Goal: Book appointment/travel/reservation

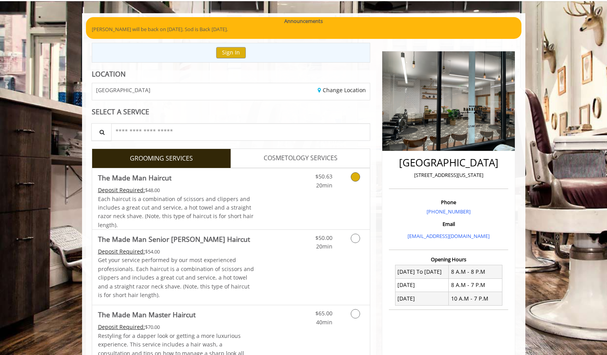
click at [349, 198] on div "$50.63 20min" at bounding box center [335, 198] width 70 height 61
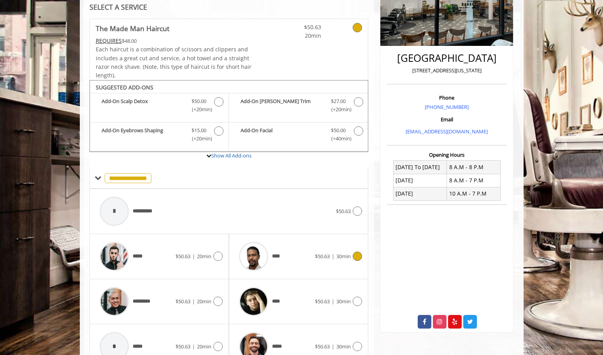
scroll to position [193, 0]
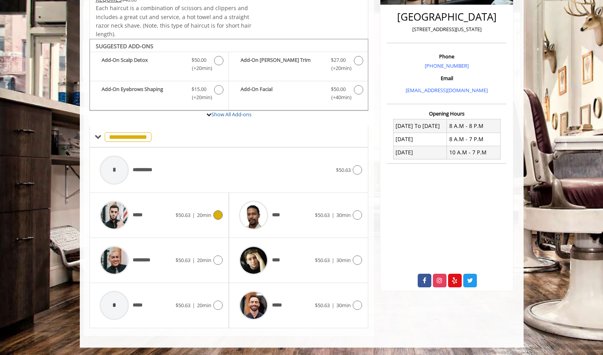
click at [189, 215] on span "$50.63" at bounding box center [182, 215] width 15 height 7
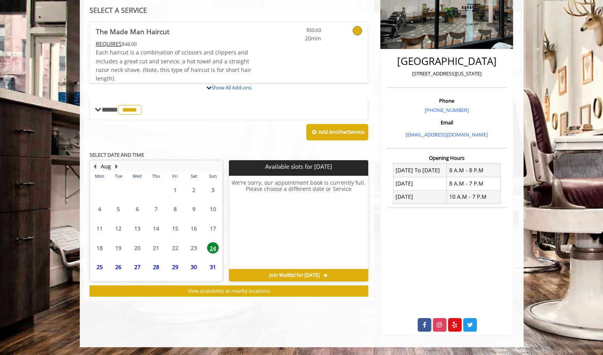
scroll to position [185, 0]
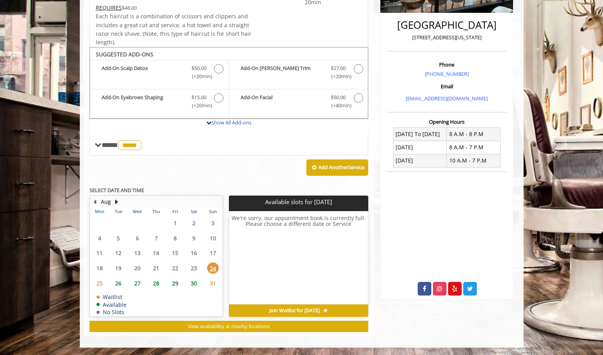
click at [99, 282] on span "25" at bounding box center [100, 283] width 12 height 11
click at [120, 285] on span "26" at bounding box center [118, 283] width 12 height 11
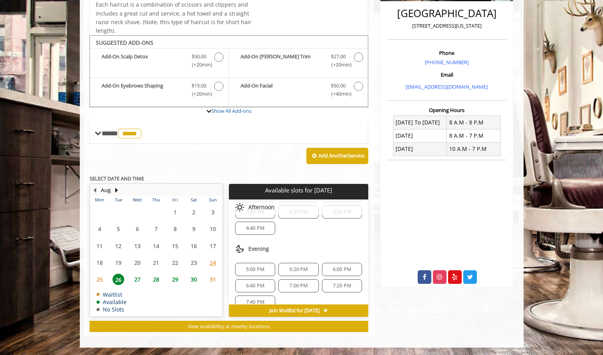
scroll to position [156, 0]
click at [322, 270] on div "6:00 PM" at bounding box center [342, 269] width 40 height 13
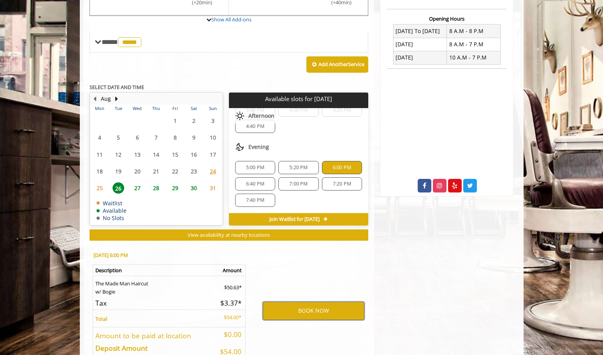
scroll to position [290, 0]
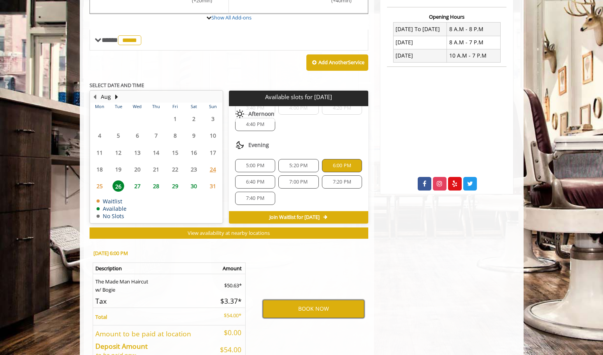
click at [316, 307] on button "BOOK NOW" at bounding box center [314, 309] width 102 height 18
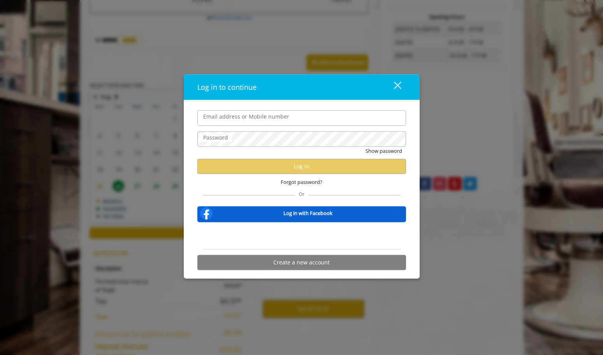
type input "**********"
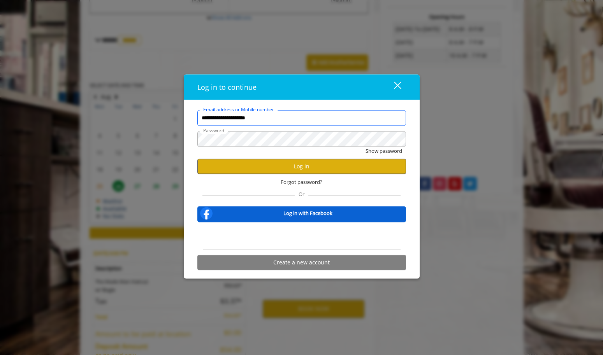
scroll to position [0, 0]
click at [297, 165] on button "Log in" at bounding box center [301, 166] width 208 height 15
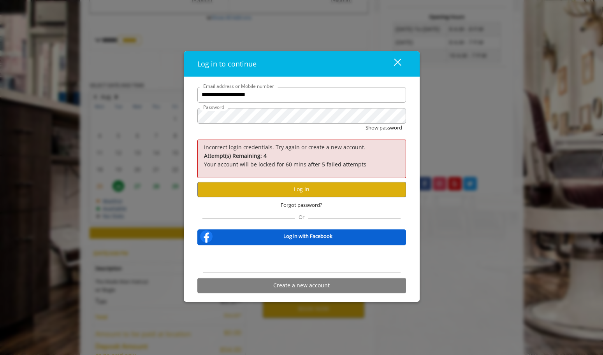
click at [375, 131] on div "Show password" at bounding box center [301, 130] width 208 height 12
click at [376, 130] on button "Show password" at bounding box center [383, 128] width 37 height 8
click at [342, 190] on button "Log in" at bounding box center [301, 189] width 208 height 15
click at [367, 124] on button "Hide password" at bounding box center [384, 128] width 35 height 8
click at [316, 196] on button "Log in" at bounding box center [301, 189] width 208 height 15
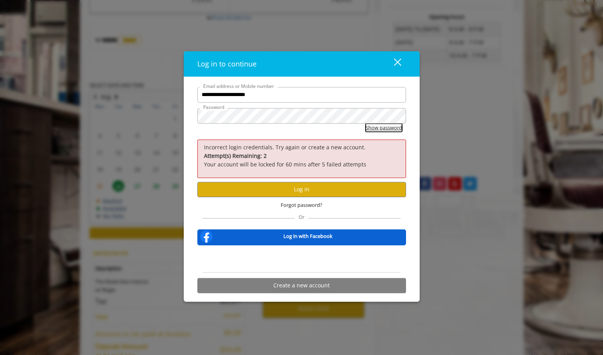
click at [378, 127] on button "Show password" at bounding box center [383, 128] width 37 height 8
click at [265, 191] on button "Log in" at bounding box center [301, 189] width 208 height 15
click at [310, 204] on span "Forgot password?" at bounding box center [301, 205] width 42 height 8
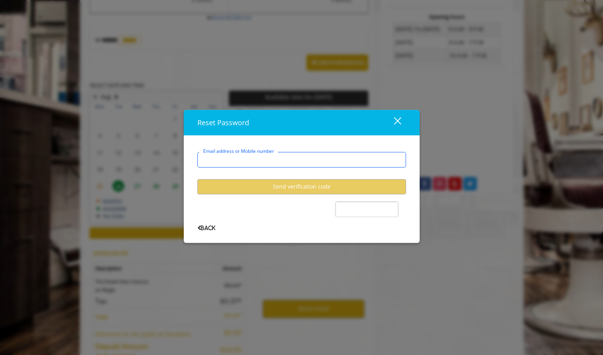
click at [307, 164] on input "Email address or Mobile number" at bounding box center [301, 160] width 208 height 16
type input "**********"
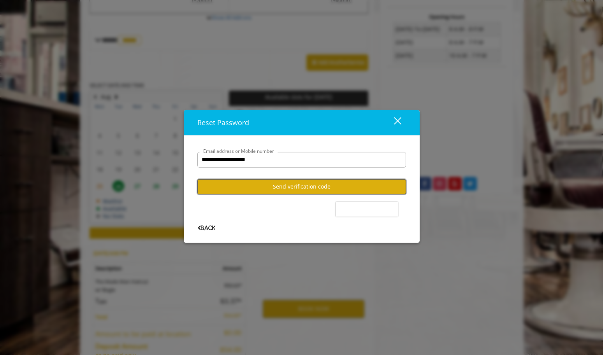
click at [303, 187] on button "Send verification code" at bounding box center [301, 186] width 208 height 15
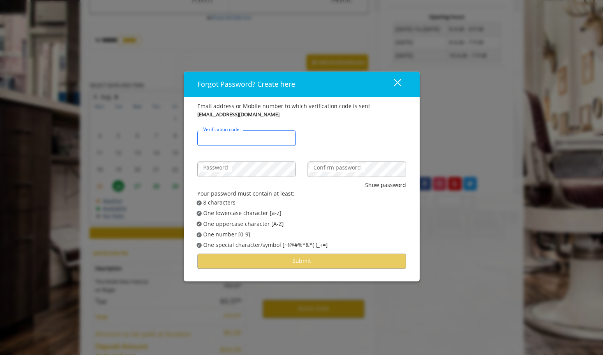
click at [249, 138] on input "Verification code" at bounding box center [246, 138] width 98 height 16
type input "******"
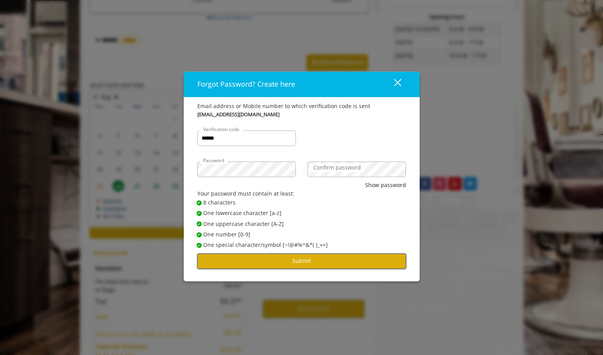
click at [252, 266] on button "Submit" at bounding box center [301, 261] width 208 height 15
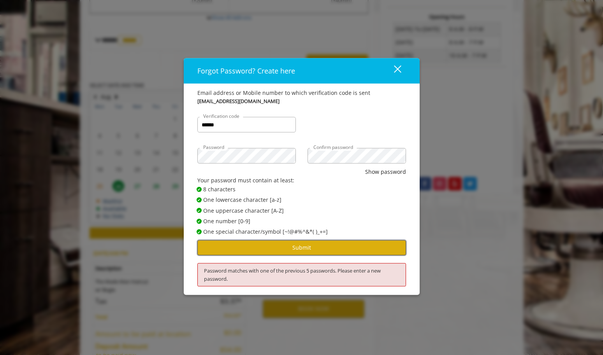
click at [340, 248] on button "Submit" at bounding box center [301, 247] width 208 height 15
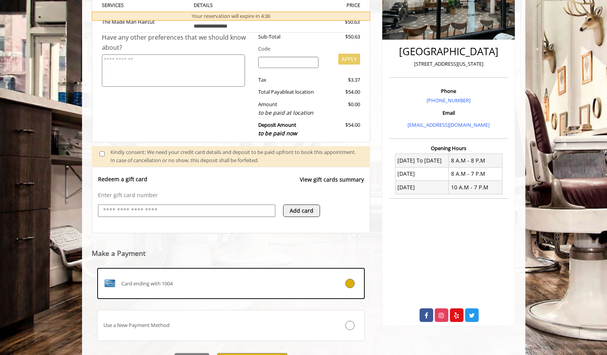
scroll to position [201, 0]
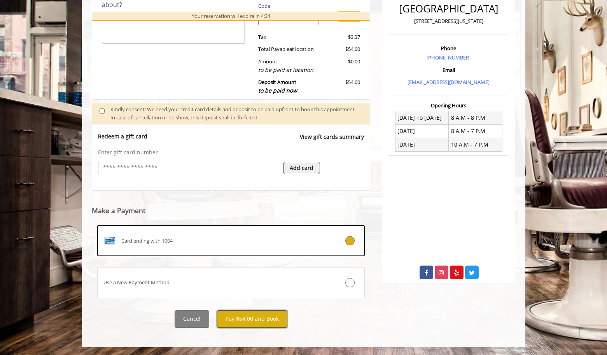
click at [250, 326] on button "Pay $54.00 and Book" at bounding box center [252, 319] width 70 height 18
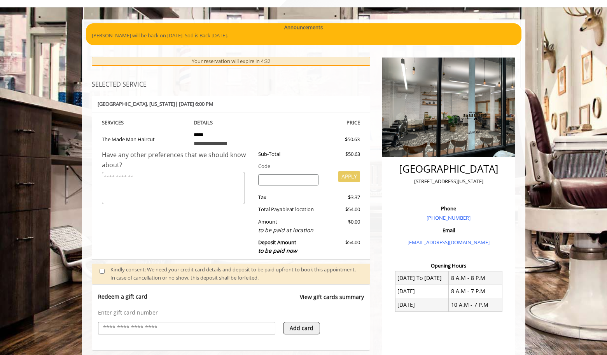
scroll to position [35, 0]
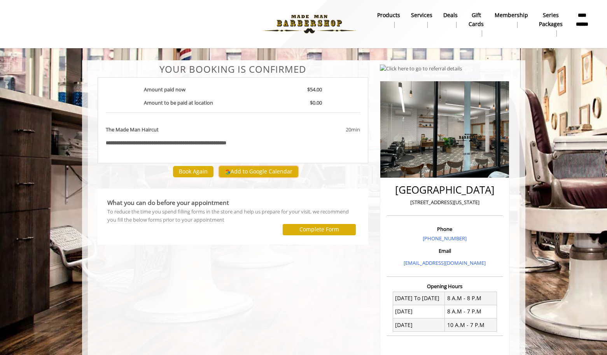
click at [255, 170] on button "Add to Google Calendar" at bounding box center [258, 172] width 79 height 12
